Goal: Transaction & Acquisition: Purchase product/service

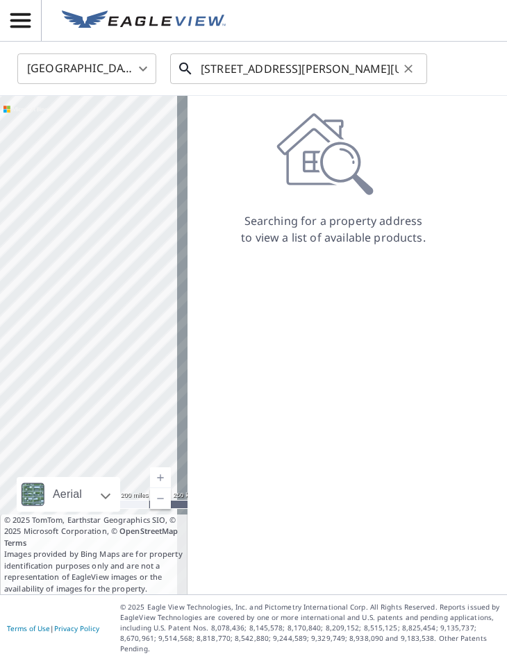
click at [290, 67] on input "[STREET_ADDRESS][PERSON_NAME][US_STATE]" at bounding box center [300, 68] width 198 height 39
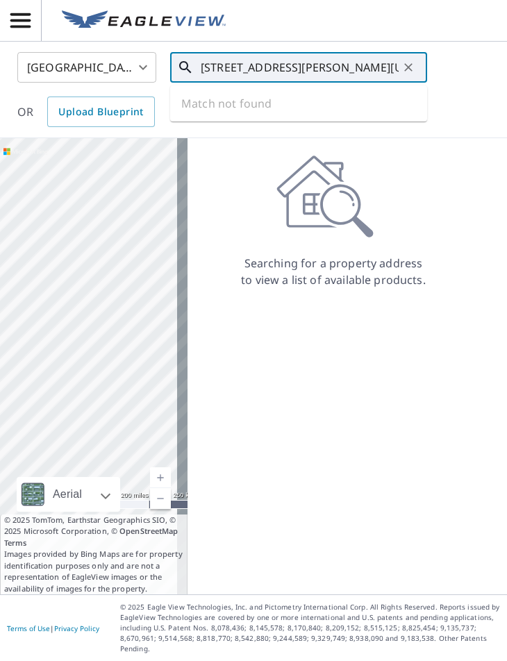
click at [272, 76] on input "[STREET_ADDRESS][PERSON_NAME][US_STATE]" at bounding box center [300, 67] width 198 height 39
paste input "text"
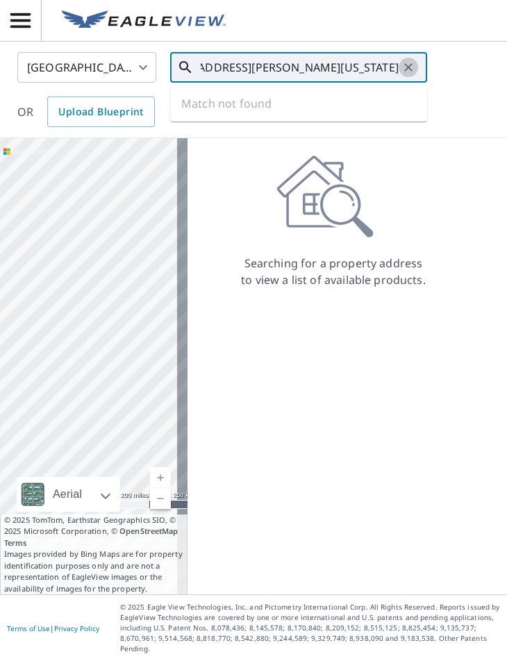
click at [412, 69] on icon "Clear" at bounding box center [408, 67] width 14 height 14
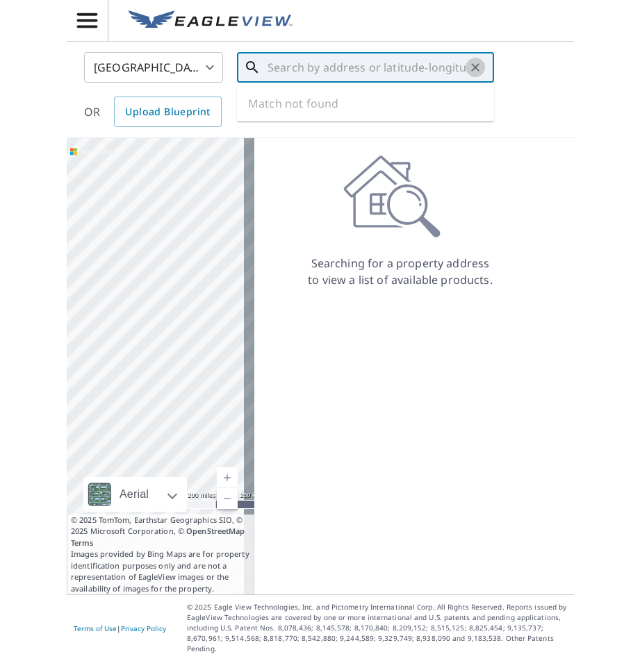
scroll to position [0, 0]
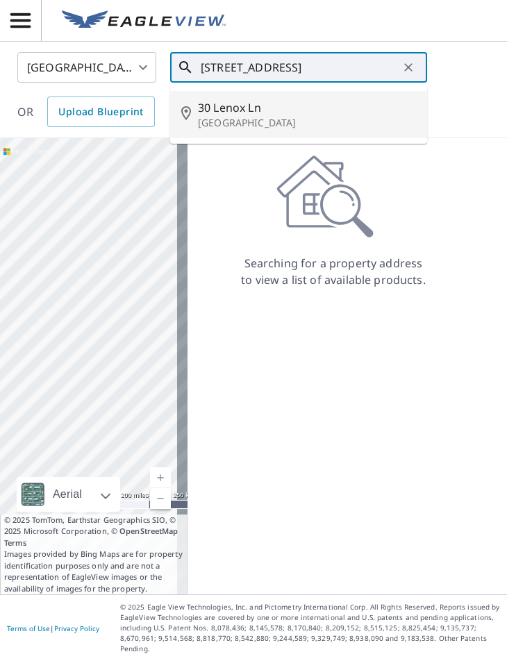
click at [235, 97] on li "[STREET_ADDRESS]" at bounding box center [298, 114] width 257 height 47
type input "[STREET_ADDRESS]"
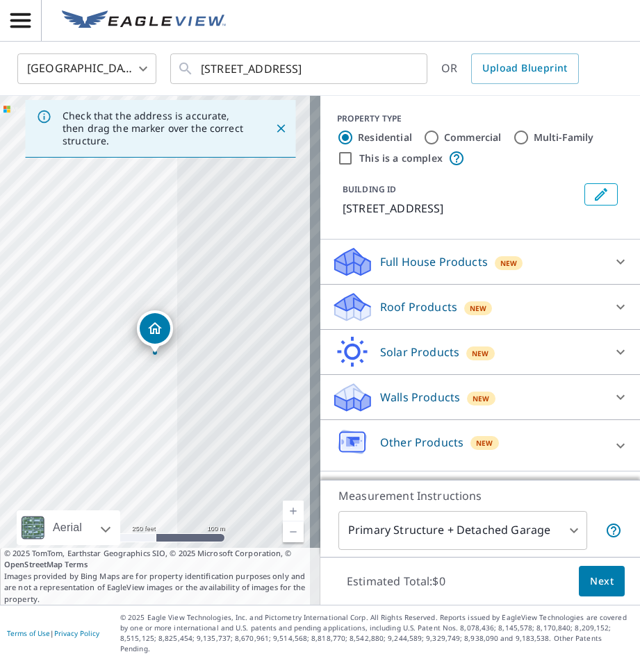
click at [506, 307] on icon at bounding box center [620, 307] width 8 height 5
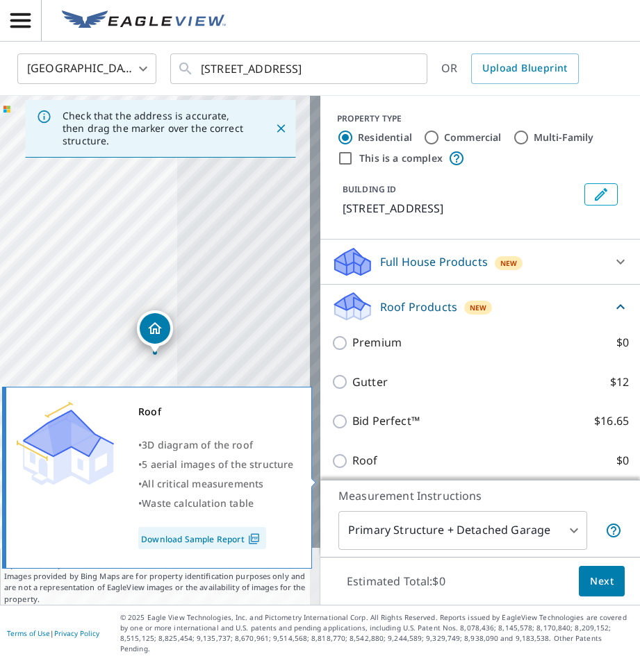
click at [506, 469] on label "Roof $0" at bounding box center [490, 460] width 276 height 17
click at [352, 469] on input "Roof $0" at bounding box center [341, 461] width 21 height 17
checkbox input "true"
type input "3"
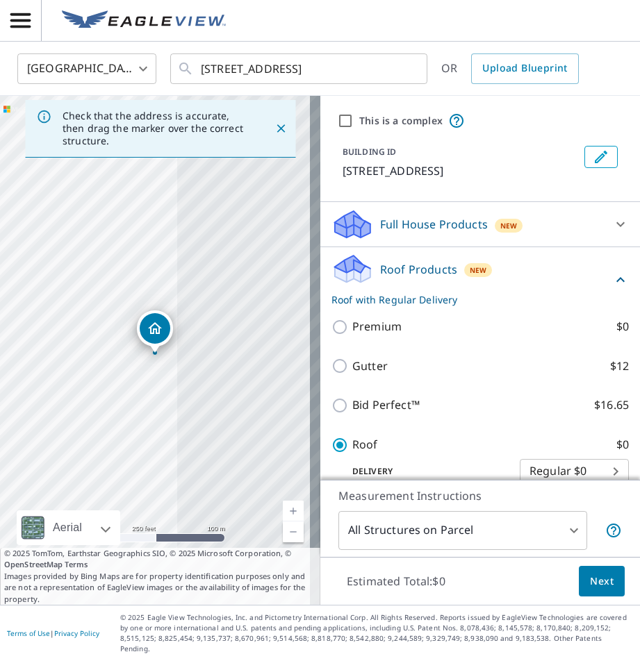
click at [506, 590] on span "Next" at bounding box center [602, 581] width 24 height 17
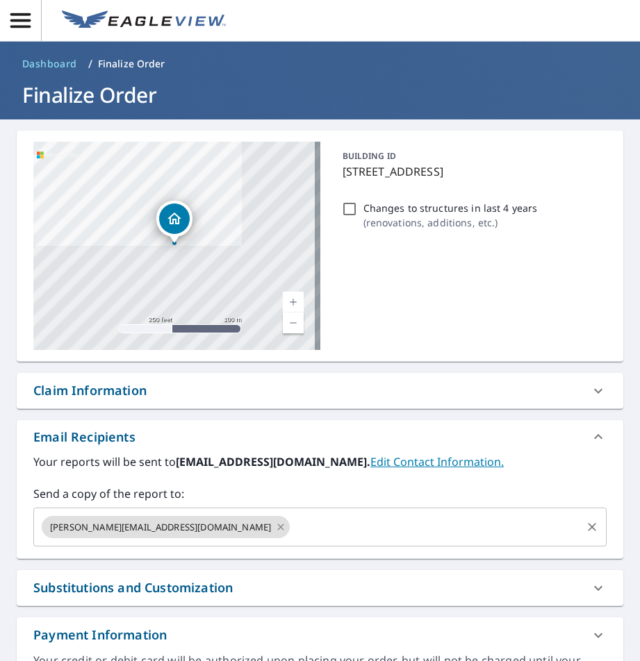
click at [277, 528] on icon at bounding box center [280, 527] width 6 height 6
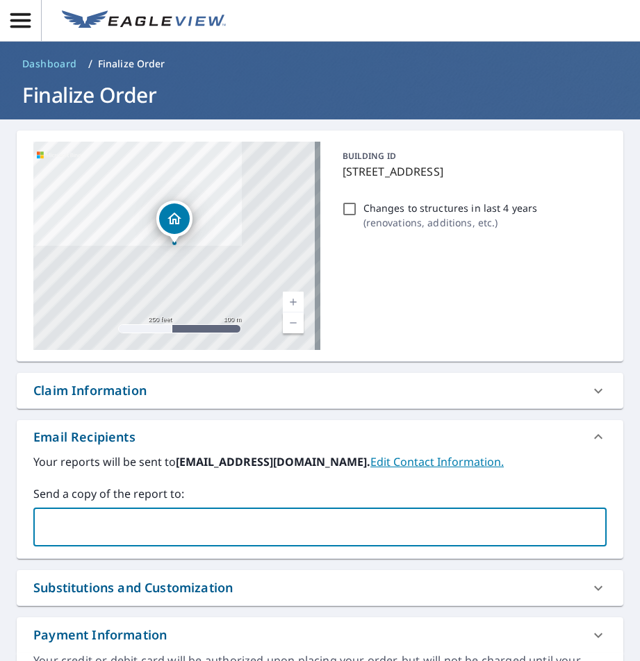
click at [158, 526] on input "text" at bounding box center [310, 527] width 540 height 26
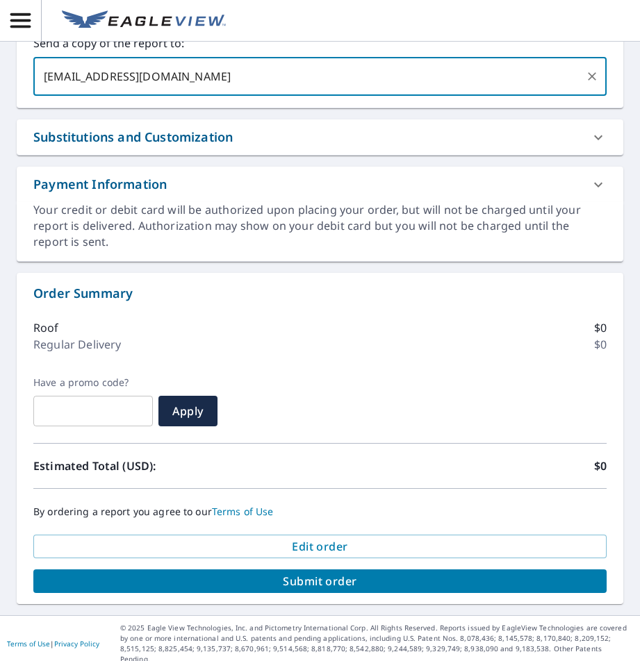
type input "[EMAIL_ADDRESS][DOMAIN_NAME]"
click at [303, 589] on button "Submit order" at bounding box center [319, 581] width 573 height 24
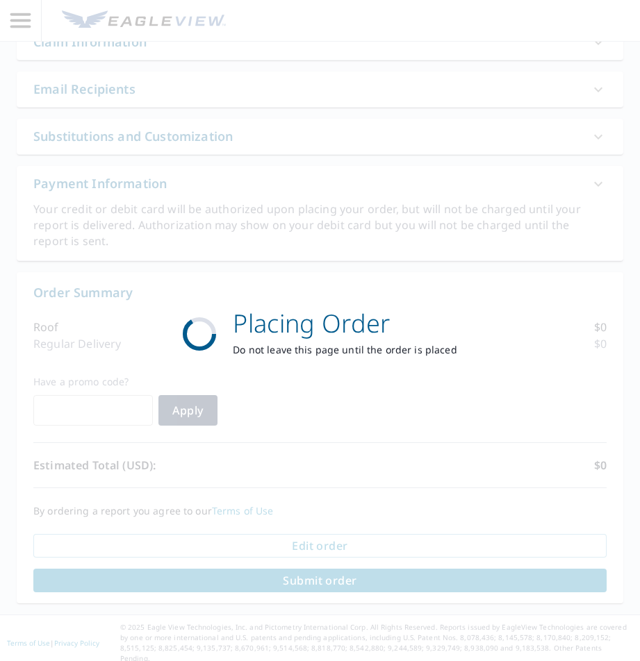
scroll to position [348, 0]
